Goal: Find specific page/section: Find specific page/section

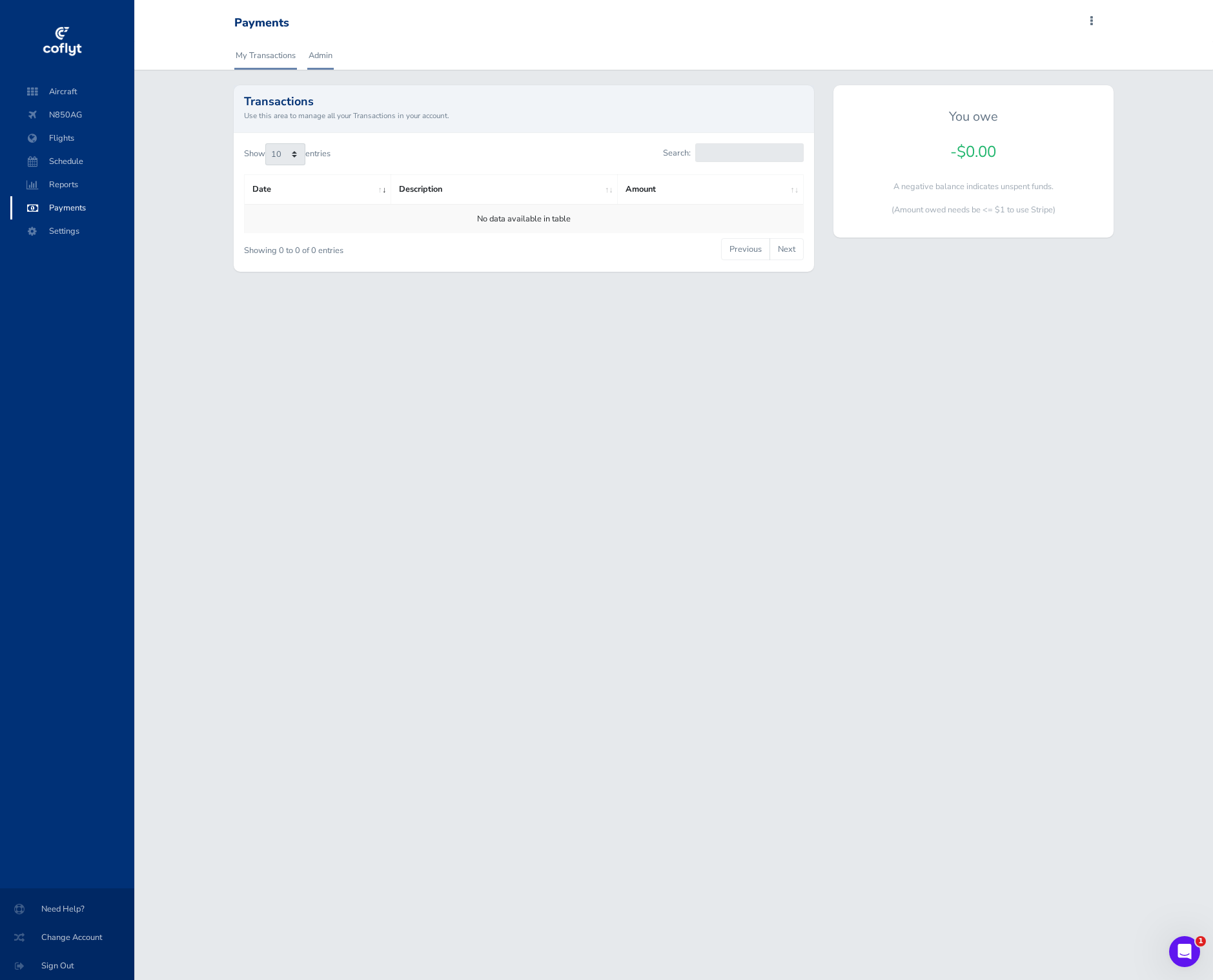
click at [324, 60] on link "Admin" at bounding box center [320, 56] width 26 height 29
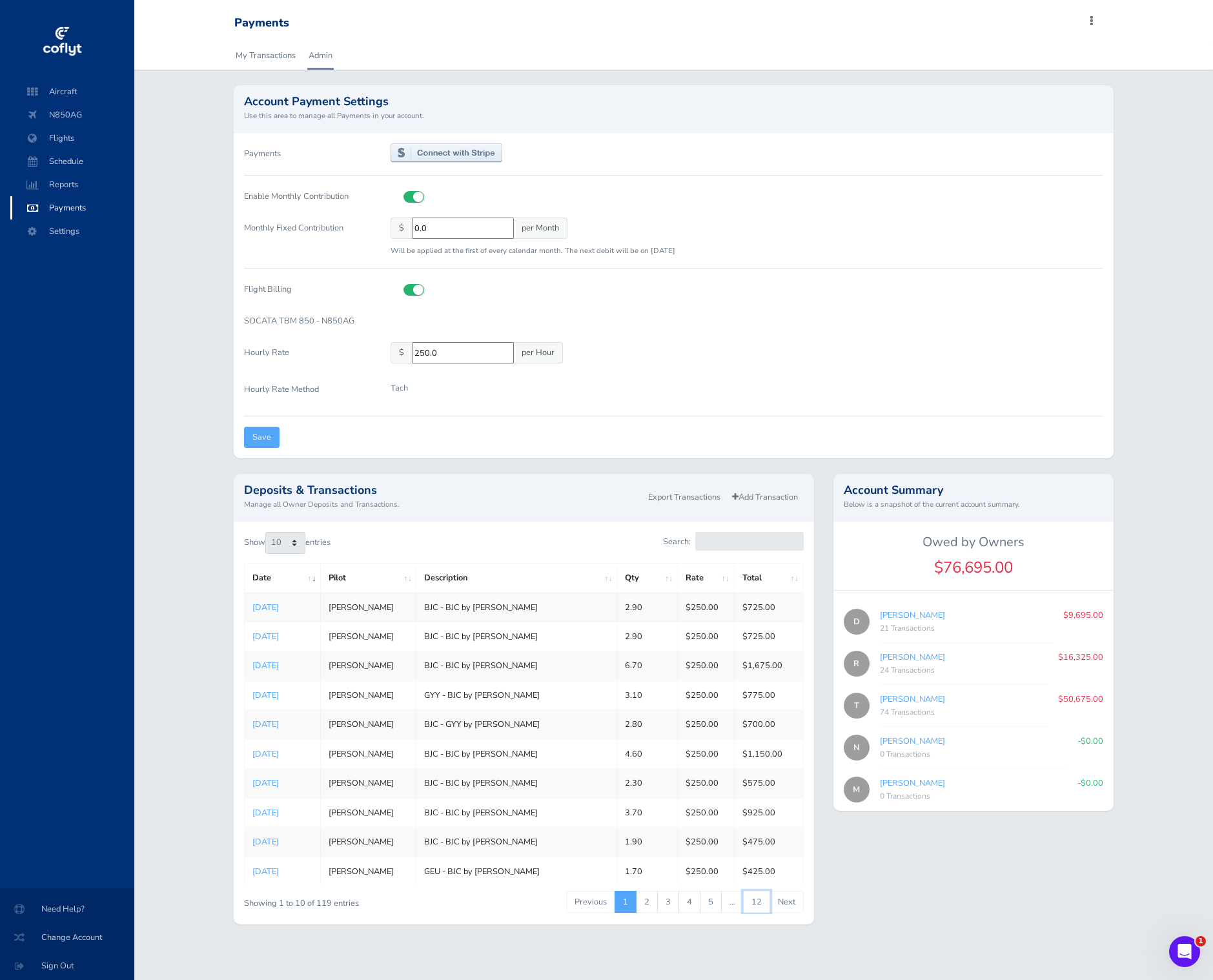
click at [746, 898] on link "12" at bounding box center [756, 902] width 27 height 22
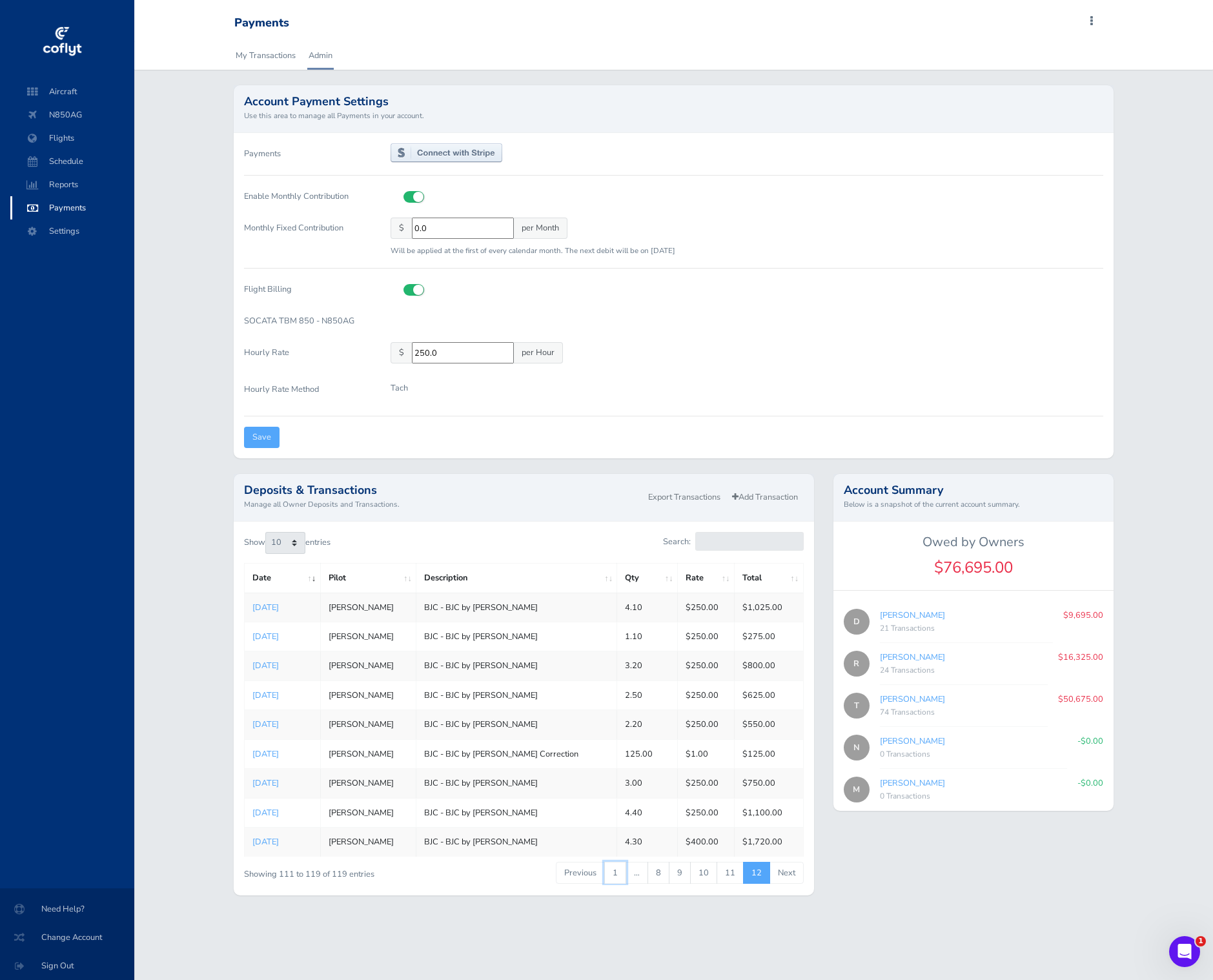
click at [624, 874] on link "1" at bounding box center [616, 873] width 22 height 22
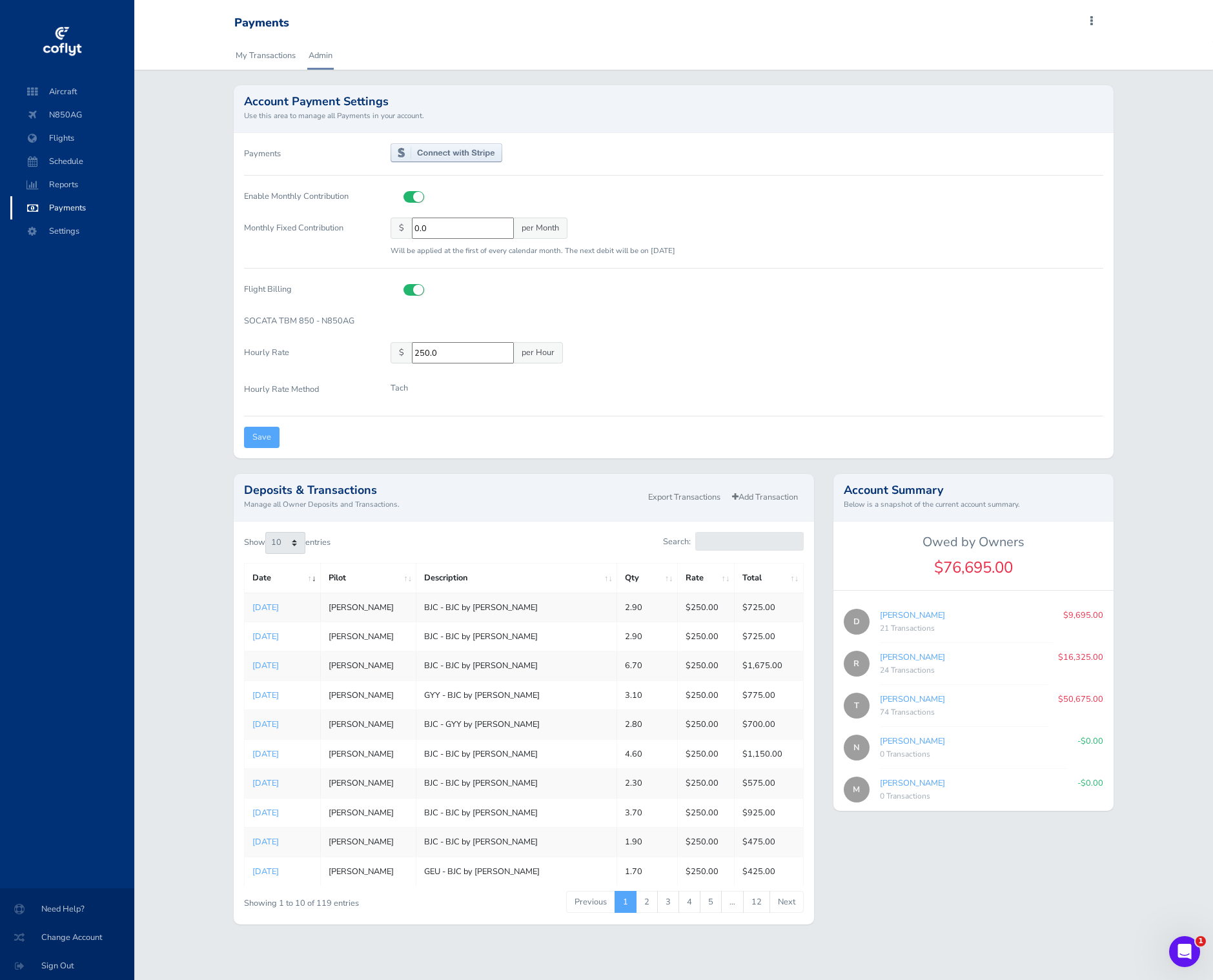
click at [745, 399] on div "Tach" at bounding box center [747, 392] width 712 height 26
click at [743, 338] on form "Payments Enable Monthly Contribution Monthly Fixed Contribution $ 0.0 per Month…" at bounding box center [674, 296] width 859 height 305
